Goal: Transaction & Acquisition: Purchase product/service

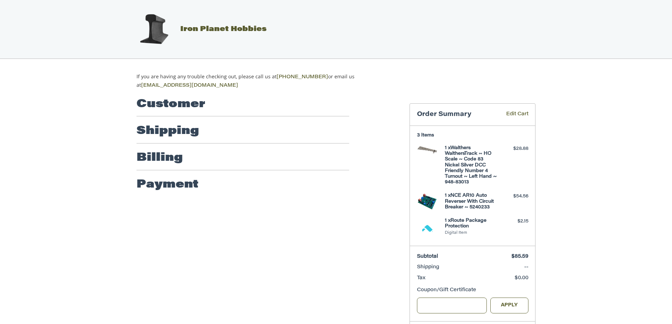
scroll to position [23, 0]
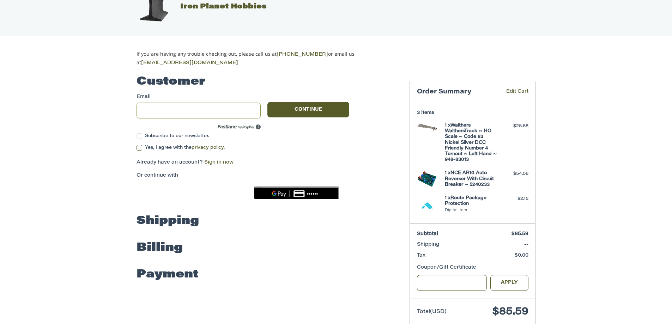
type input "**********"
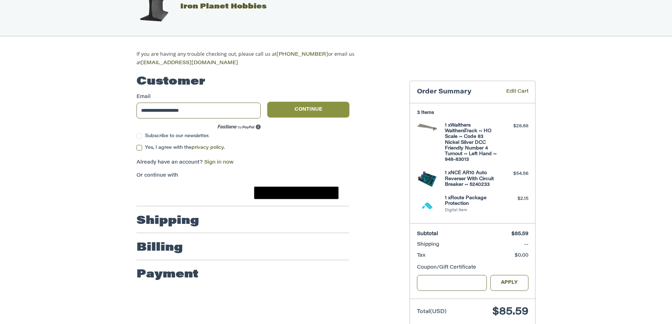
click at [298, 104] on button "Continue" at bounding box center [308, 110] width 82 height 16
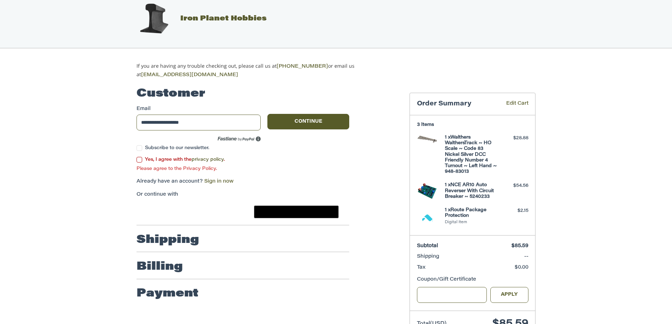
click at [141, 157] on label "Yes, I agree with the privacy policy ." at bounding box center [243, 160] width 213 height 6
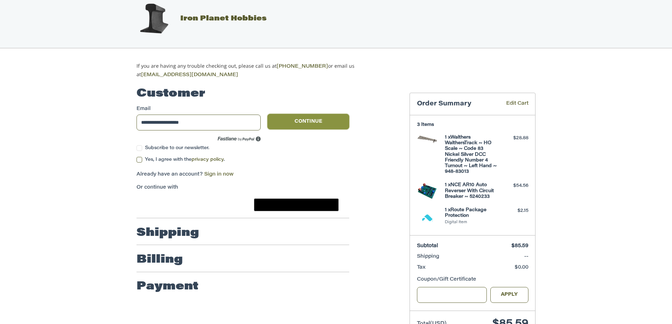
click at [302, 120] on button "Continue" at bounding box center [308, 122] width 82 height 16
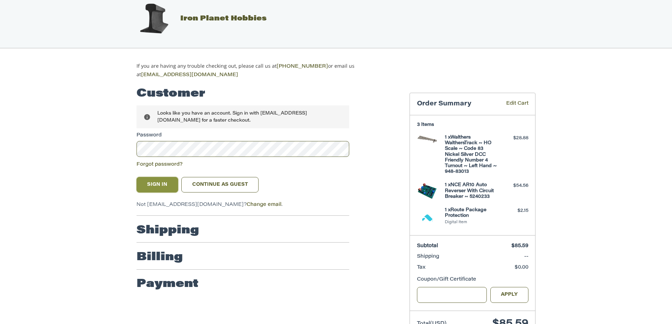
click at [155, 181] on button "Sign In" at bounding box center [158, 185] width 42 height 16
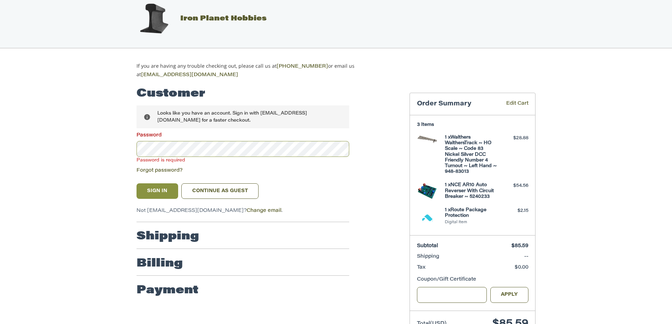
scroll to position [0, 0]
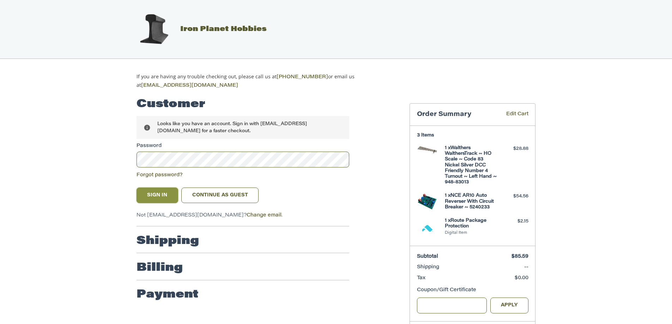
click at [164, 189] on button "Sign In" at bounding box center [158, 196] width 42 height 16
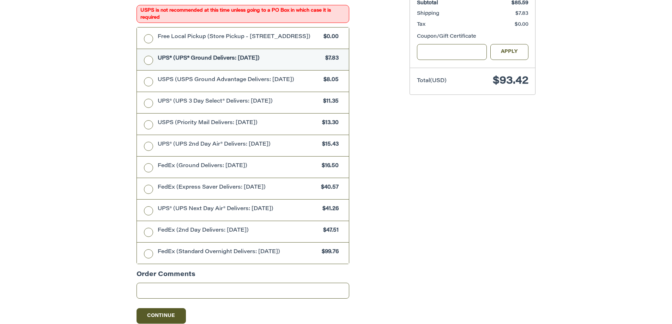
scroll to position [266, 0]
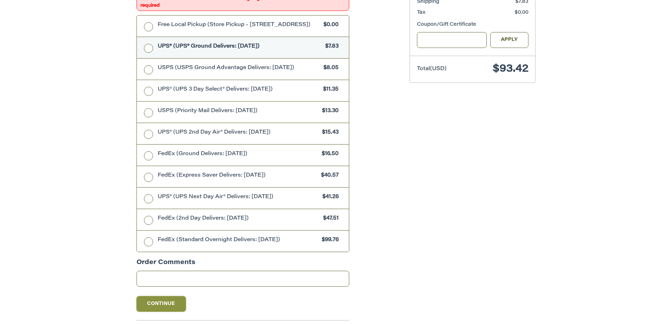
click at [170, 304] on button "Continue" at bounding box center [161, 304] width 49 height 16
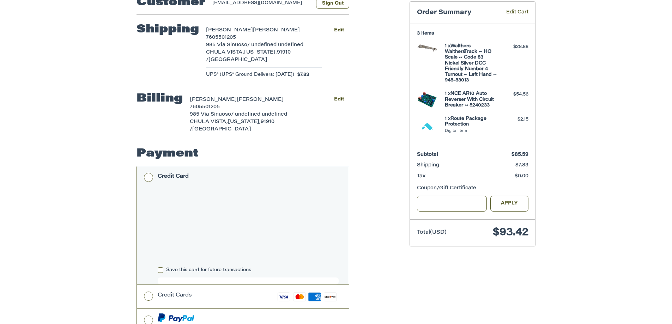
scroll to position [110, 0]
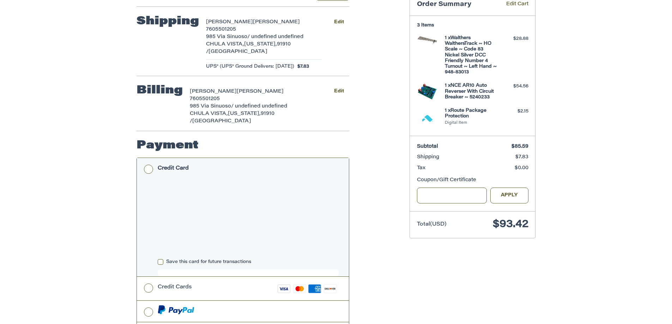
click at [360, 199] on ol "Customer [EMAIL_ADDRESS][DOMAIN_NAME] Sign Out Shipping [PERSON_NAME] 760550120…" at bounding box center [257, 194] width 240 height 428
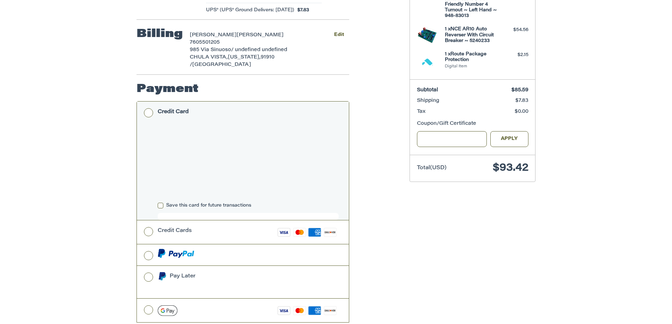
scroll to position [200, 0]
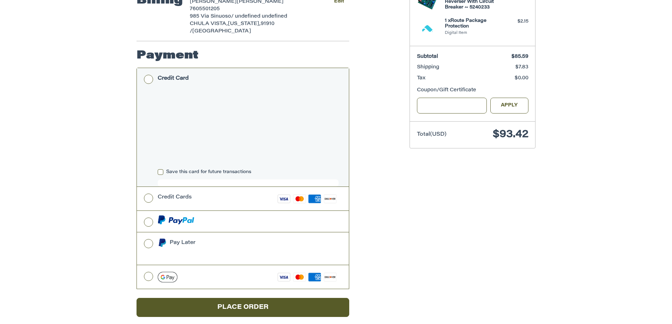
drag, startPoint x: 671, startPoint y: 170, endPoint x: 671, endPoint y: 182, distance: 12.0
click at [671, 182] on div "Customer [EMAIL_ADDRESS][DOMAIN_NAME] Sign Out Shipping [PERSON_NAME] 760550120…" at bounding box center [336, 111] width 672 height 443
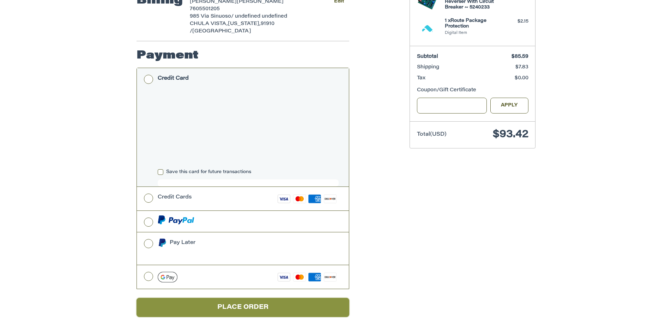
click at [308, 298] on button "Place Order" at bounding box center [243, 307] width 213 height 19
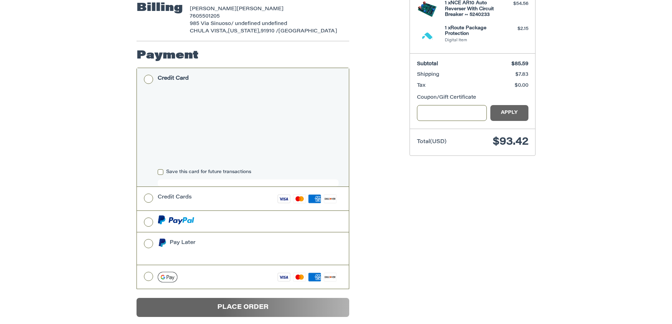
scroll to position [17, 0]
